Goal: Task Accomplishment & Management: Manage account settings

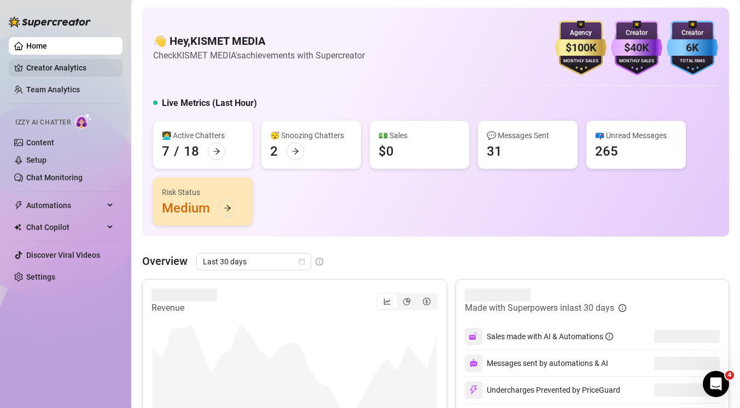
click at [50, 64] on link "Creator Analytics" at bounding box center [69, 67] width 87 height 17
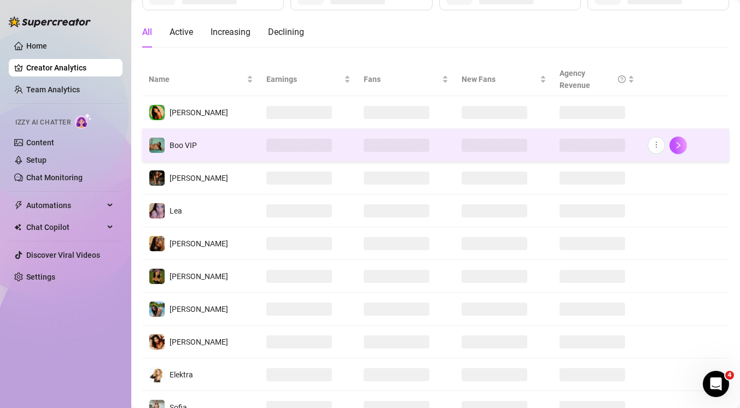
scroll to position [172, 0]
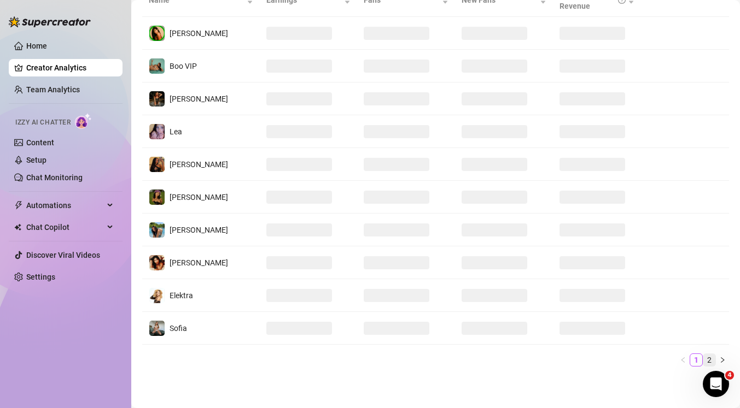
click at [711, 358] on link "2" at bounding box center [709, 360] width 12 height 12
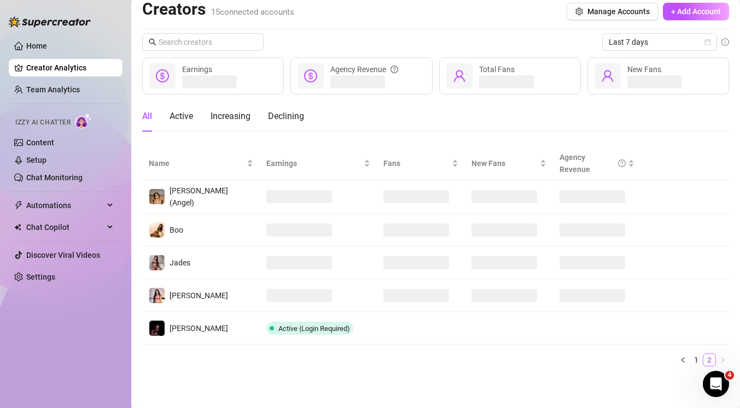
scroll to position [8, 0]
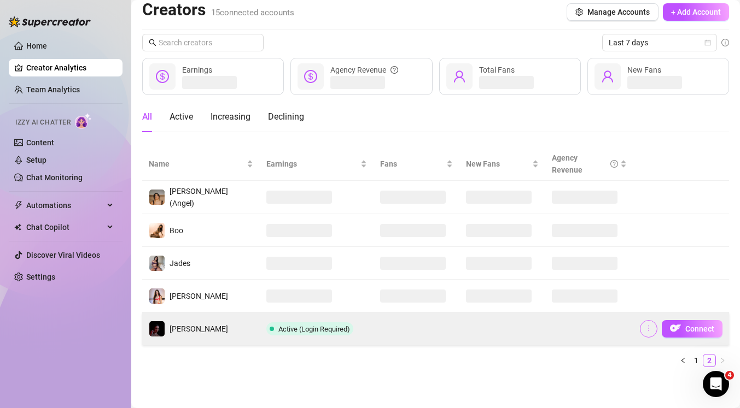
click at [650, 327] on icon "more" at bounding box center [649, 329] width 8 height 8
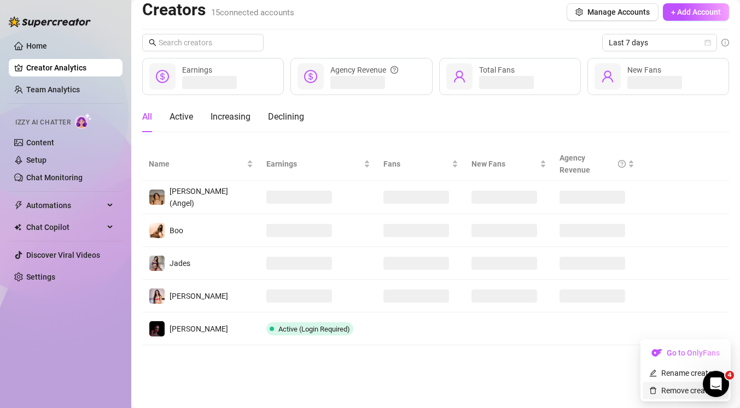
click at [663, 389] on link "Remove creator" at bounding box center [682, 391] width 66 height 9
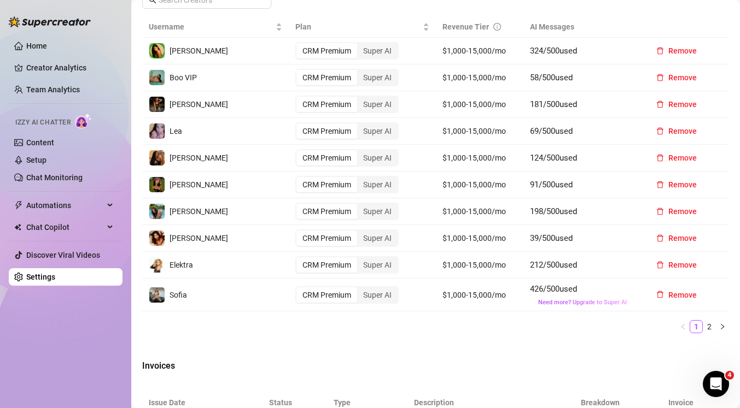
scroll to position [449, 0]
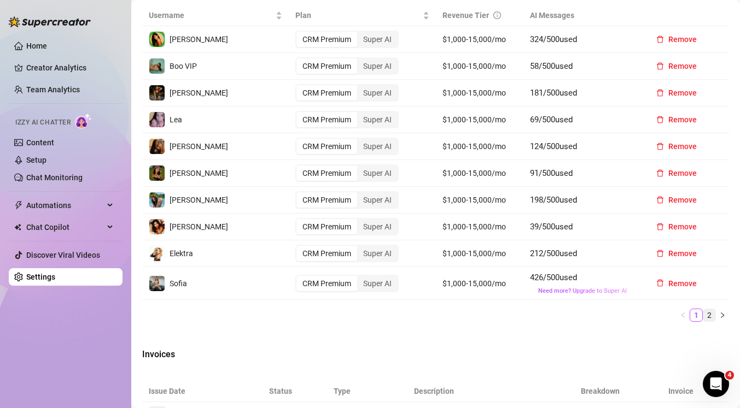
click at [707, 315] on link "2" at bounding box center [709, 315] width 12 height 12
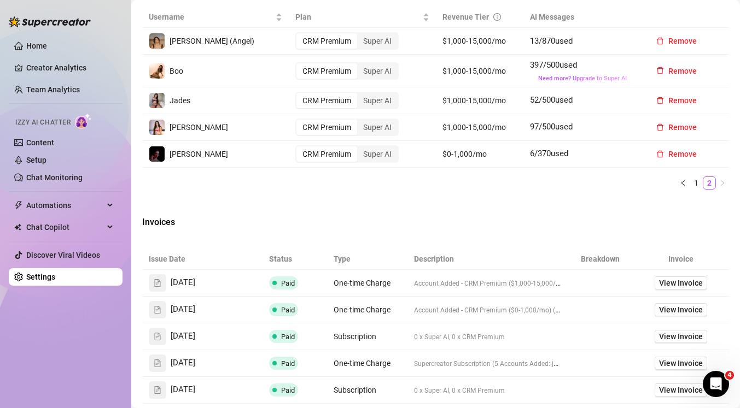
scroll to position [417, 0]
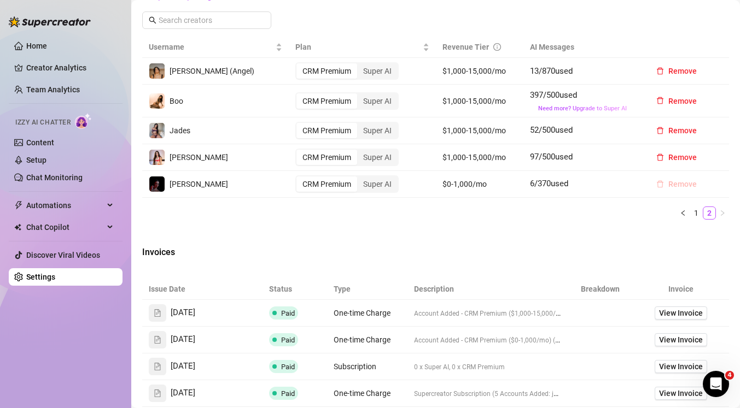
click at [675, 188] on span "Remove" at bounding box center [682, 184] width 28 height 9
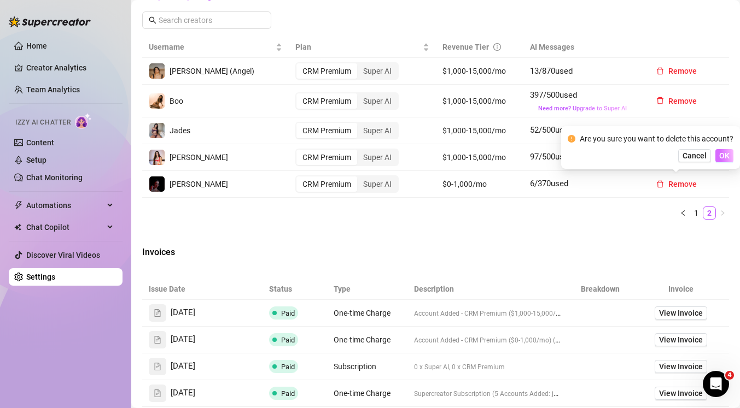
click at [726, 157] on span "OK" at bounding box center [724, 155] width 10 height 9
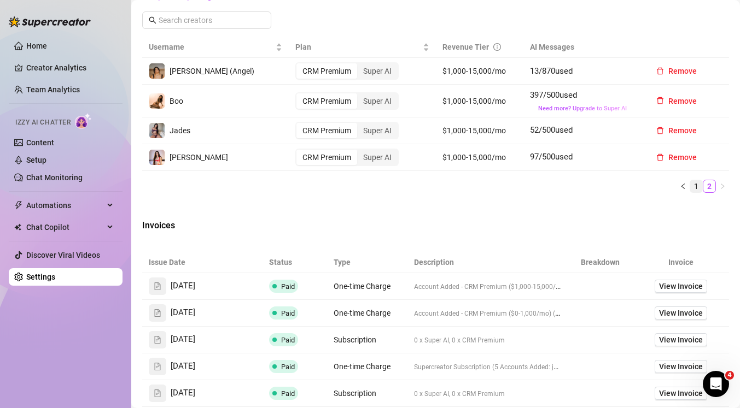
click at [694, 185] on link "1" at bounding box center [696, 186] width 12 height 12
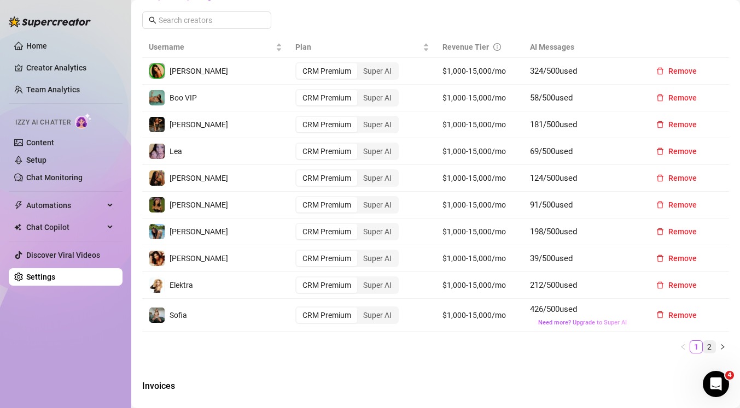
click at [711, 344] on link "2" at bounding box center [709, 347] width 12 height 12
